Goal: Navigation & Orientation: Find specific page/section

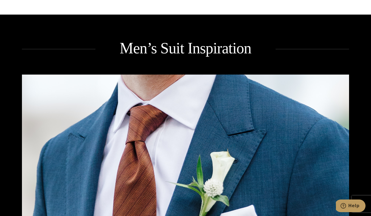
click at [318, 167] on img at bounding box center [186, 160] width 328 height 172
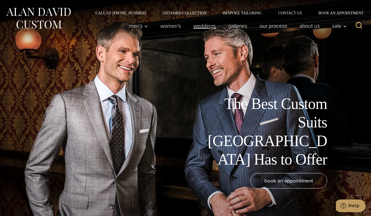
click at [206, 26] on link "weddings" at bounding box center [205, 25] width 35 height 11
